Goal: Task Accomplishment & Management: Use online tool/utility

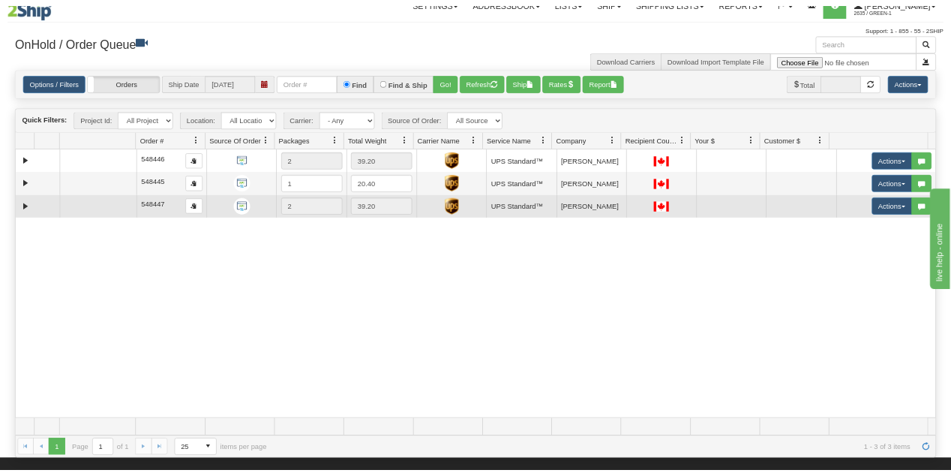
scroll to position [20, 0]
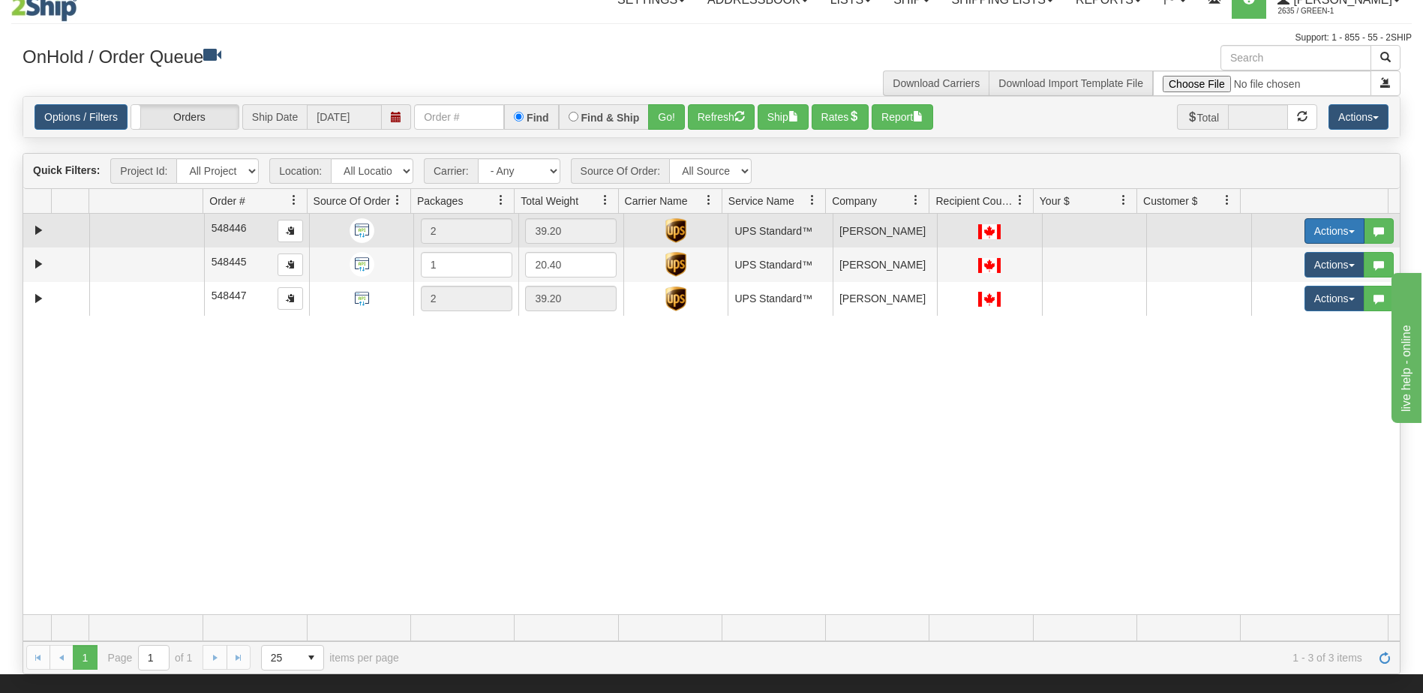
click at [1328, 232] on button "Actions" at bounding box center [1334, 231] width 60 height 26
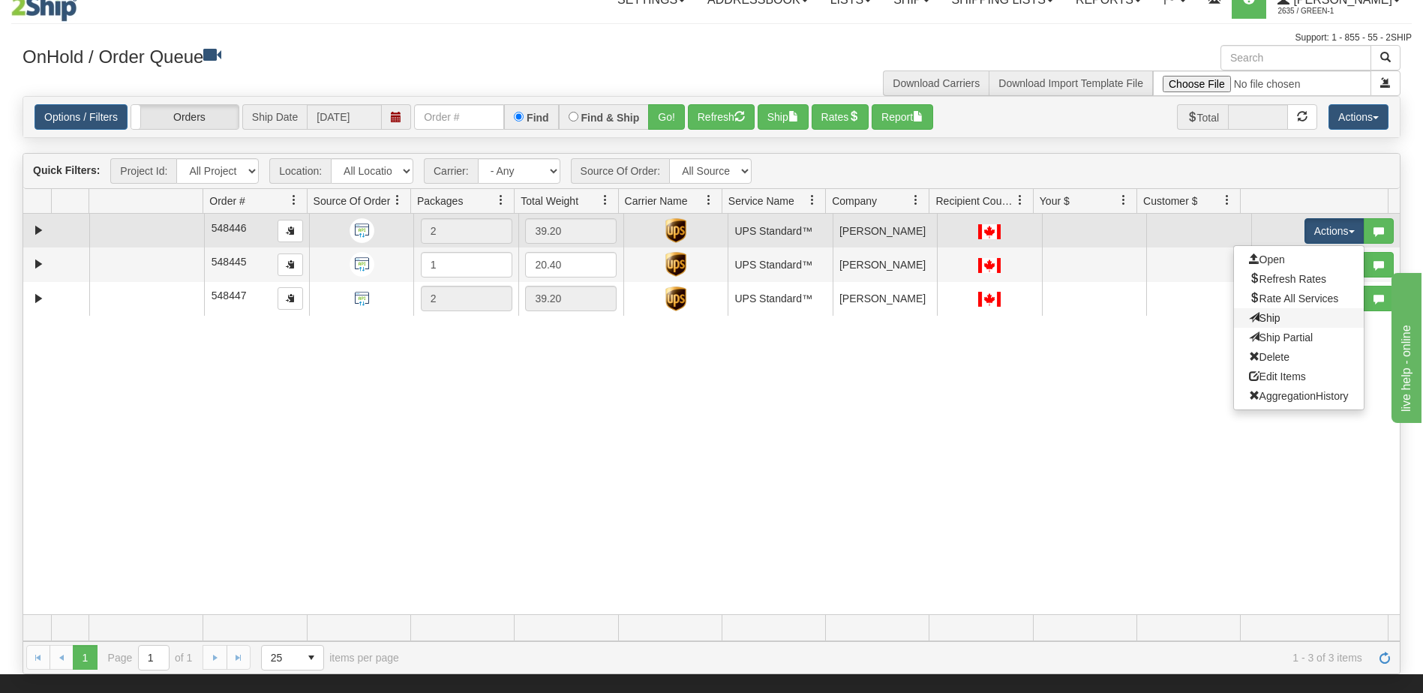
click at [1274, 323] on link "Ship" at bounding box center [1299, 318] width 130 height 20
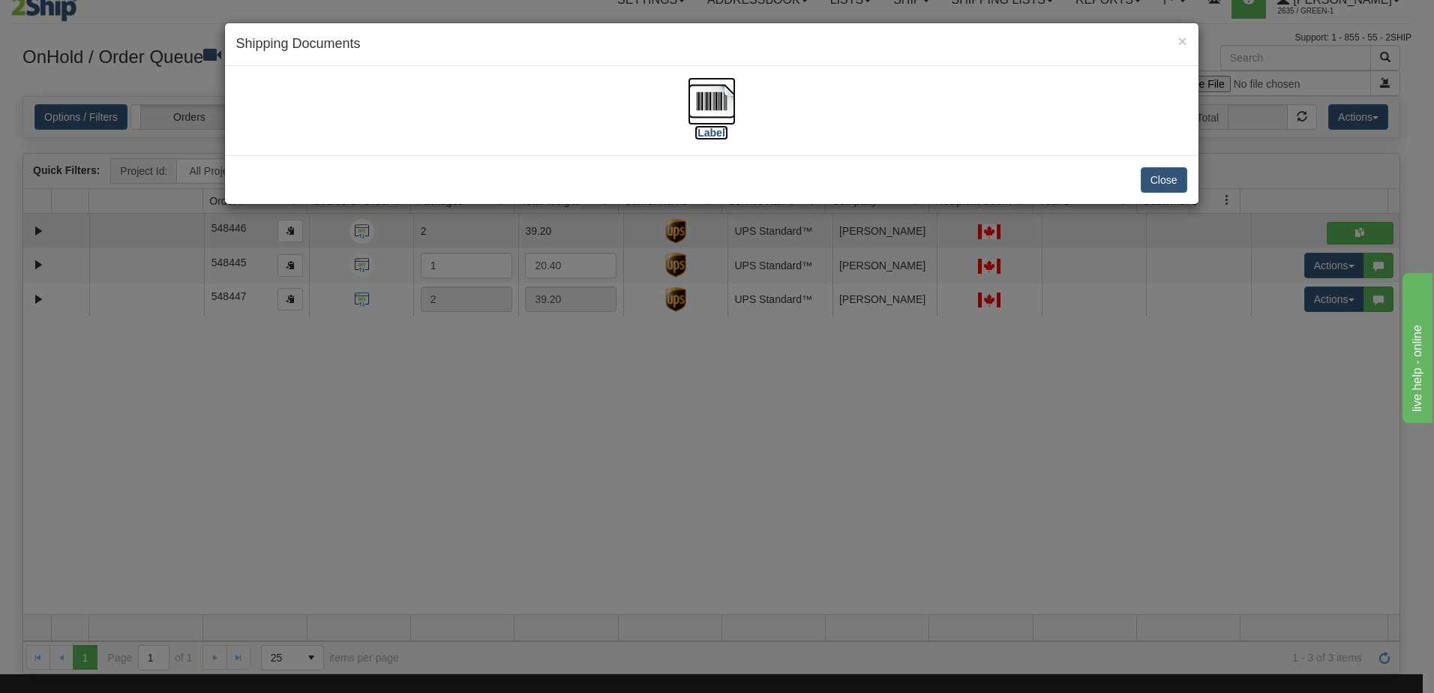
click at [719, 137] on label "[Label]" at bounding box center [712, 132] width 35 height 15
click at [1161, 182] on button "Close" at bounding box center [1164, 180] width 47 height 26
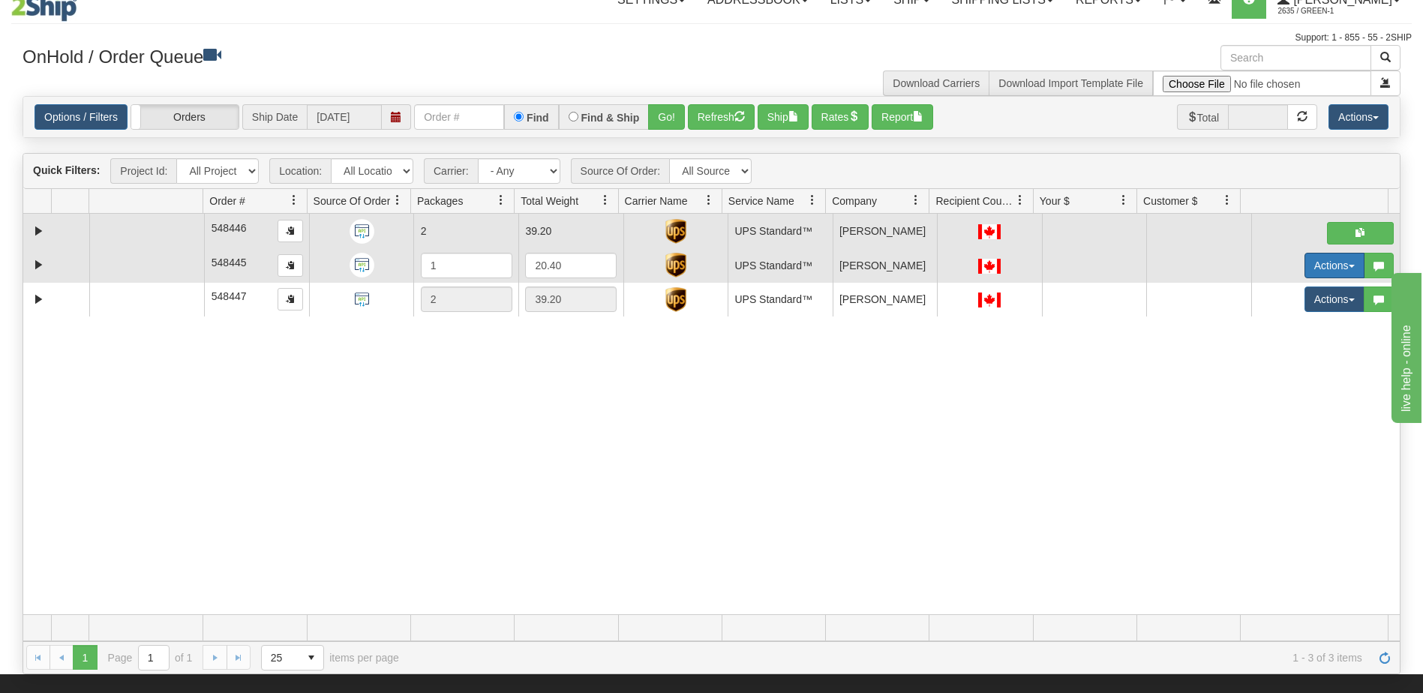
click at [1328, 268] on button "Actions" at bounding box center [1334, 266] width 60 height 26
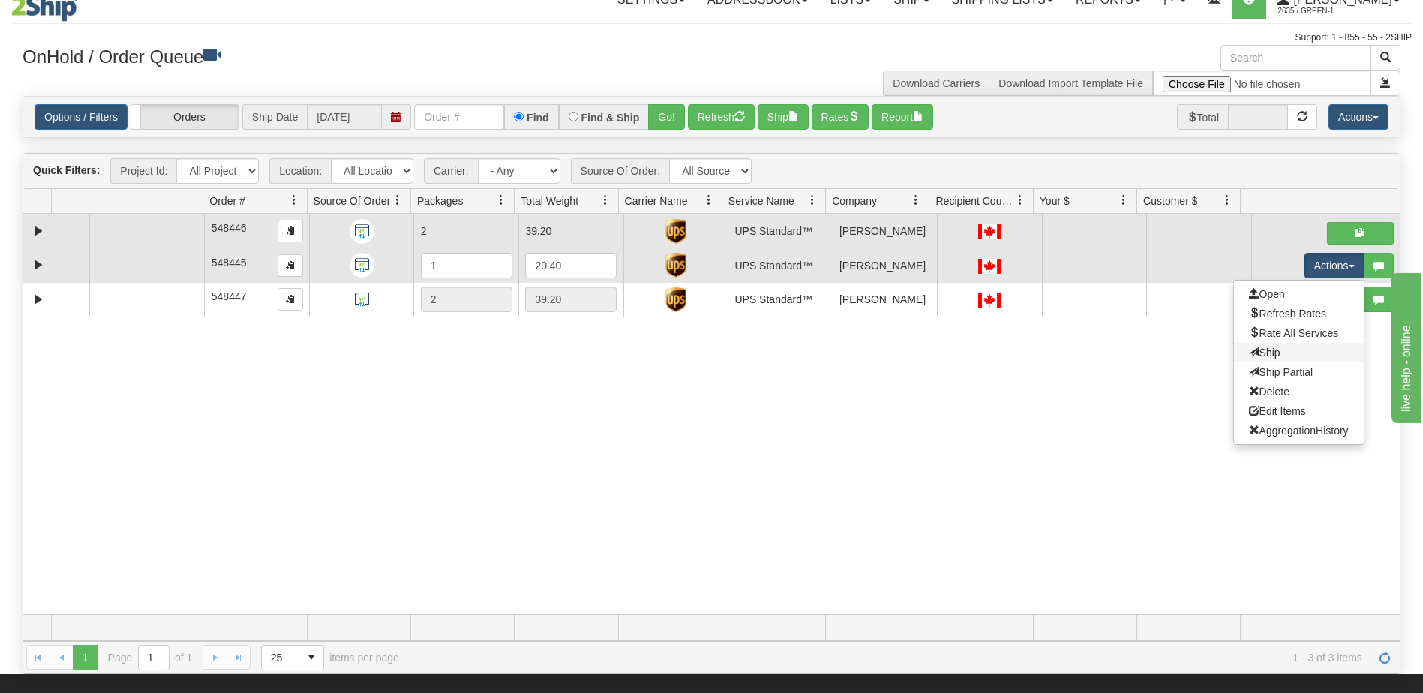
click at [1279, 355] on link "Ship" at bounding box center [1299, 353] width 130 height 20
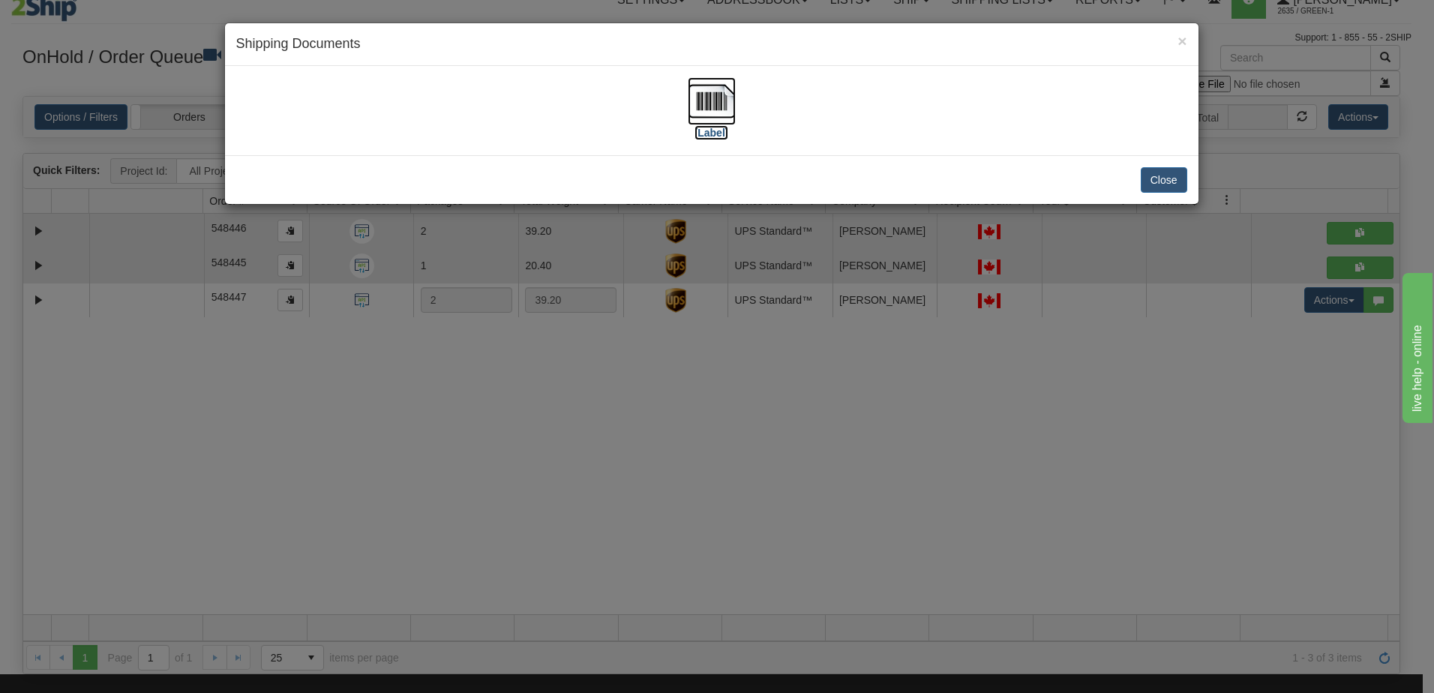
click at [714, 128] on label "[Label]" at bounding box center [712, 132] width 35 height 15
click at [1166, 183] on button "Close" at bounding box center [1164, 180] width 47 height 26
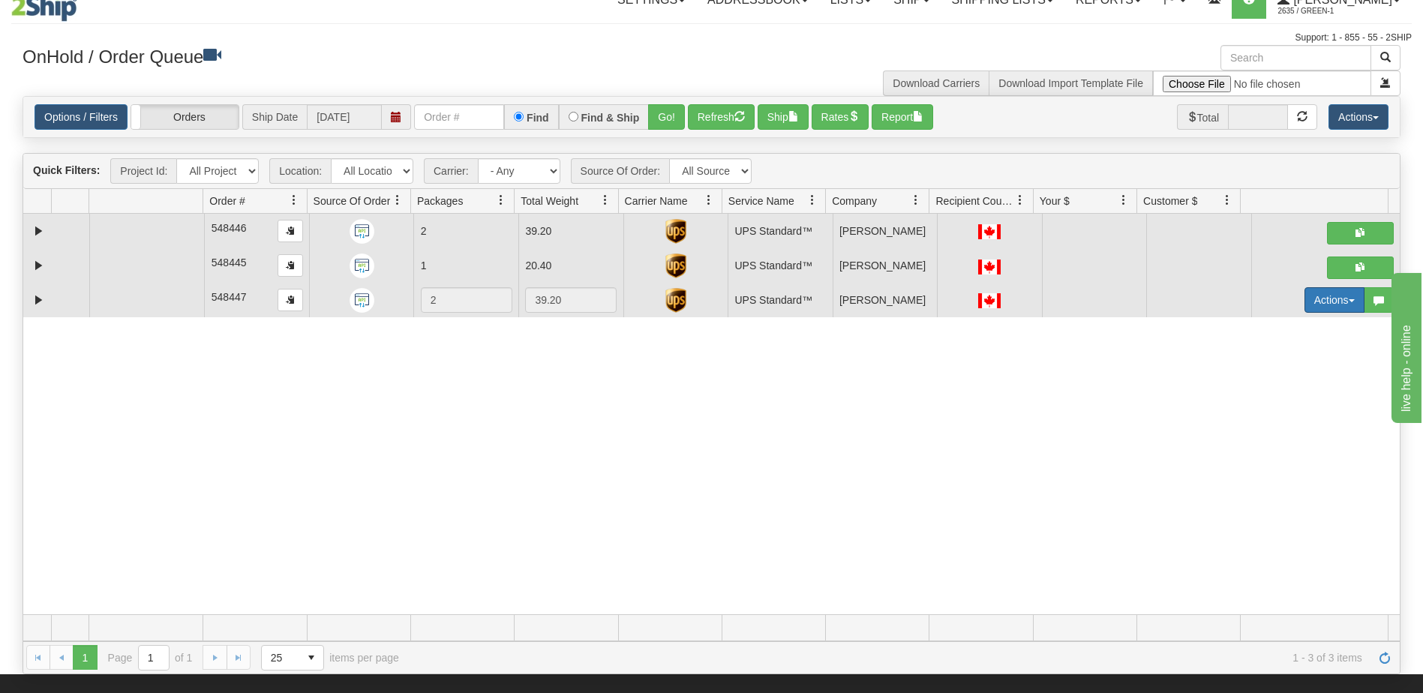
click at [1316, 296] on button "Actions" at bounding box center [1334, 300] width 60 height 26
click at [1267, 392] on span "Ship" at bounding box center [1265, 387] width 32 height 12
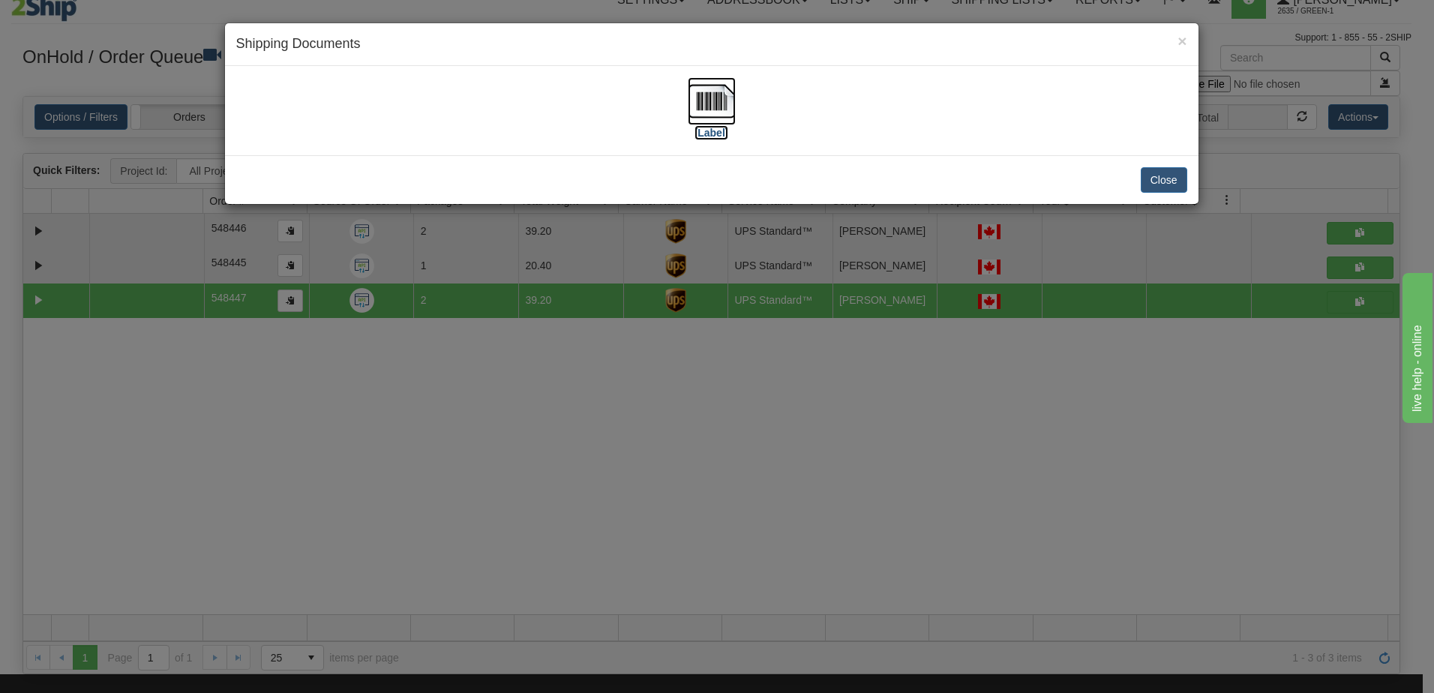
click at [715, 134] on label "[Label]" at bounding box center [712, 132] width 35 height 15
click at [1154, 182] on button "Close" at bounding box center [1164, 180] width 47 height 26
